Goal: Task Accomplishment & Management: Manage account settings

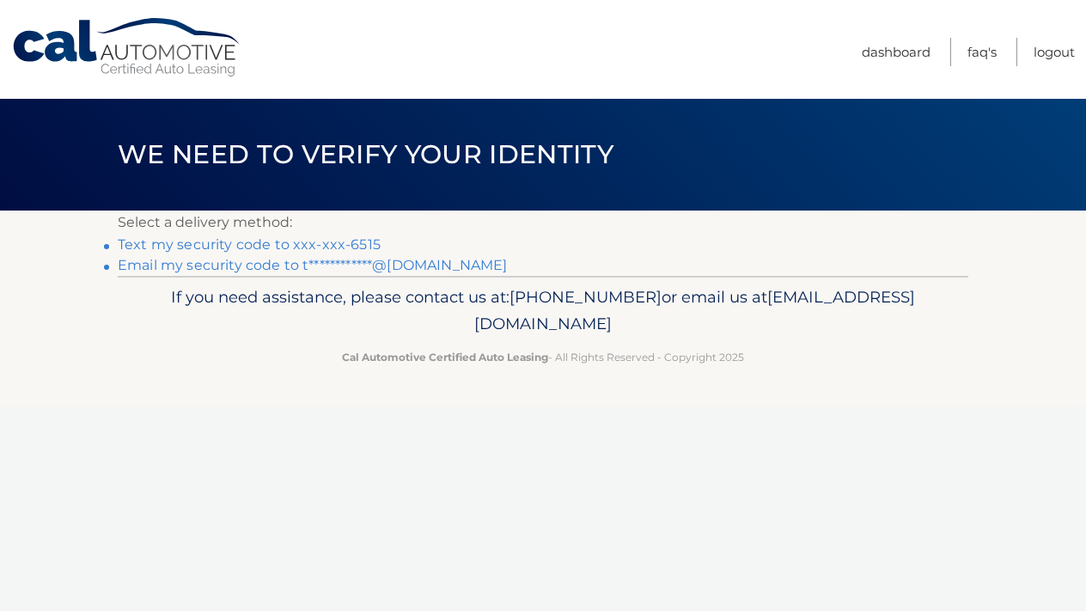
click at [362, 245] on link "Text my security code to xxx-xxx-6515" at bounding box center [249, 244] width 263 height 16
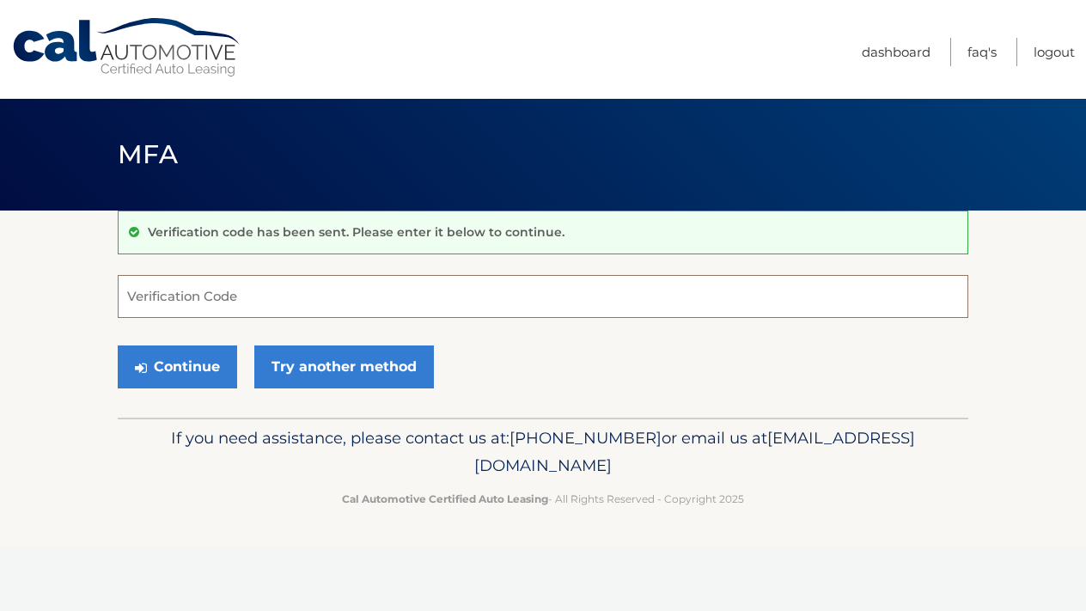
click at [253, 289] on input "Verification Code" at bounding box center [543, 296] width 850 height 43
type input "739830"
click at [177, 366] on button "Continue" at bounding box center [177, 366] width 119 height 43
click at [199, 367] on button "Continue" at bounding box center [177, 366] width 119 height 43
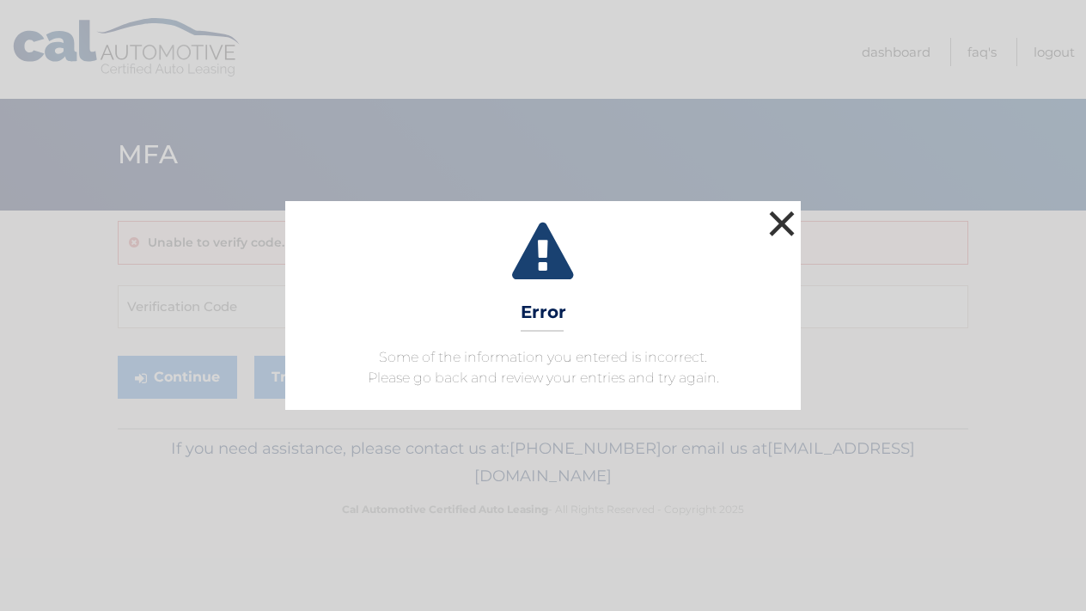
click at [782, 225] on button "×" at bounding box center [782, 223] width 34 height 34
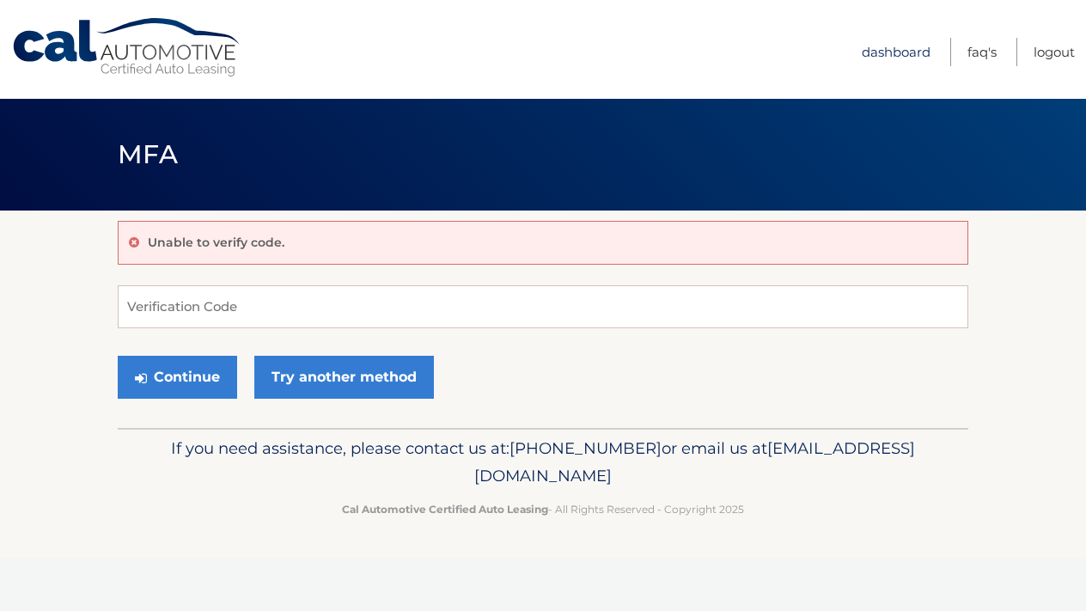
click at [883, 57] on link "Dashboard" at bounding box center [896, 52] width 69 height 28
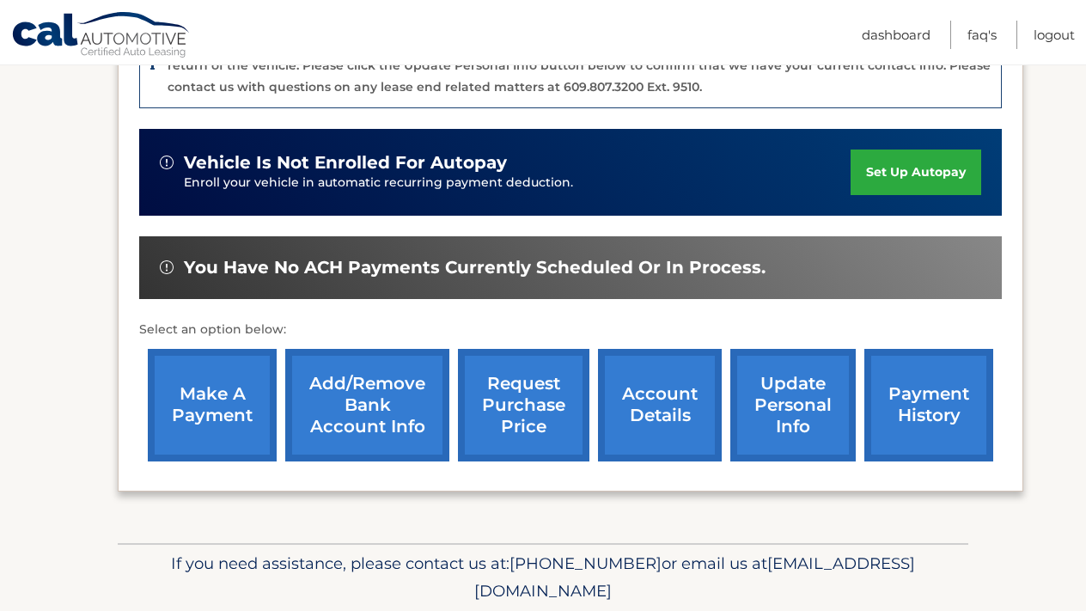
scroll to position [505, 0]
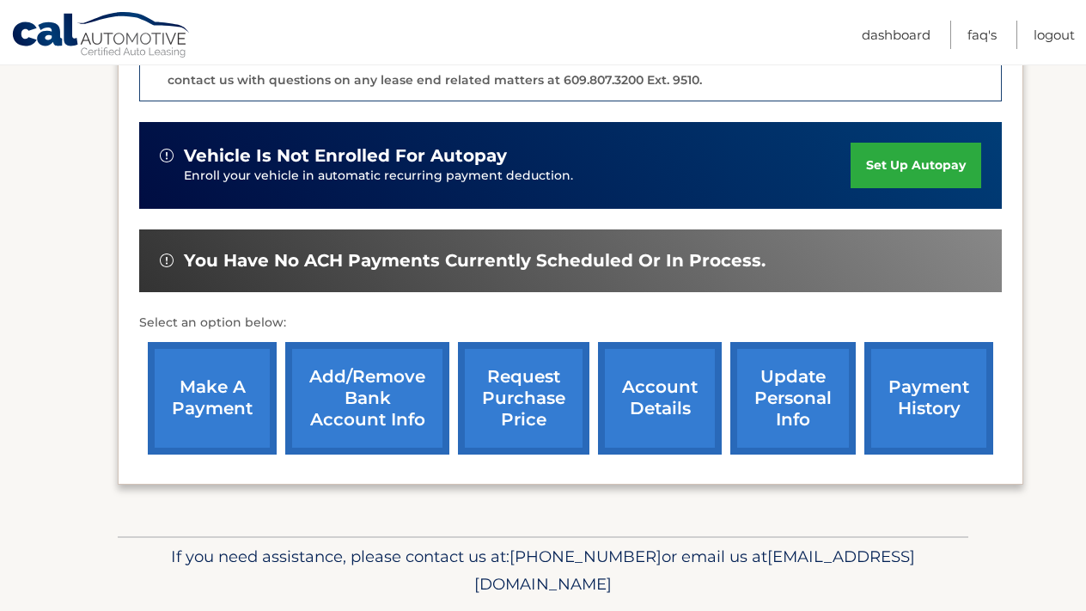
click at [684, 411] on link "account details" at bounding box center [660, 398] width 124 height 113
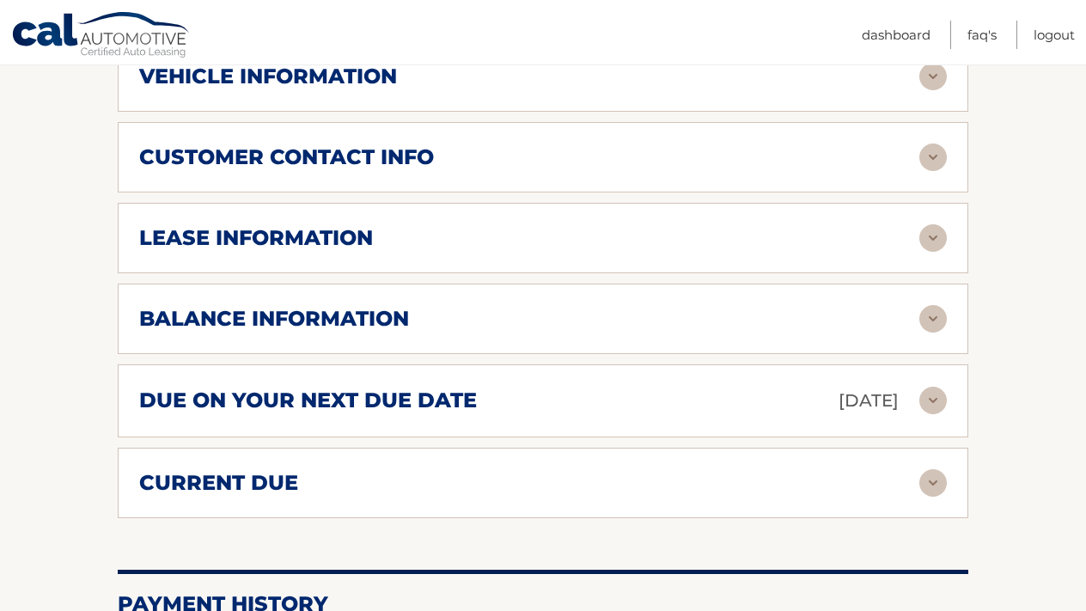
scroll to position [882, 0]
click at [710, 391] on div "due on your next due date [DATE] Late Charges $0.00 Miscellaneous Charges $0.00…" at bounding box center [543, 400] width 850 height 73
click at [936, 387] on img at bounding box center [932, 400] width 27 height 27
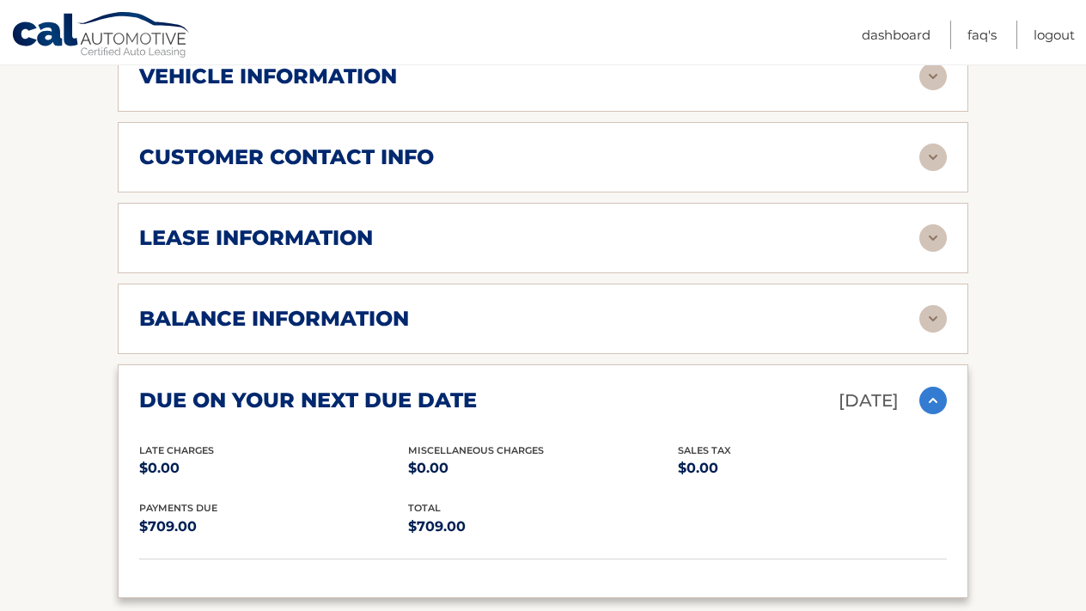
click at [936, 387] on img at bounding box center [932, 400] width 27 height 27
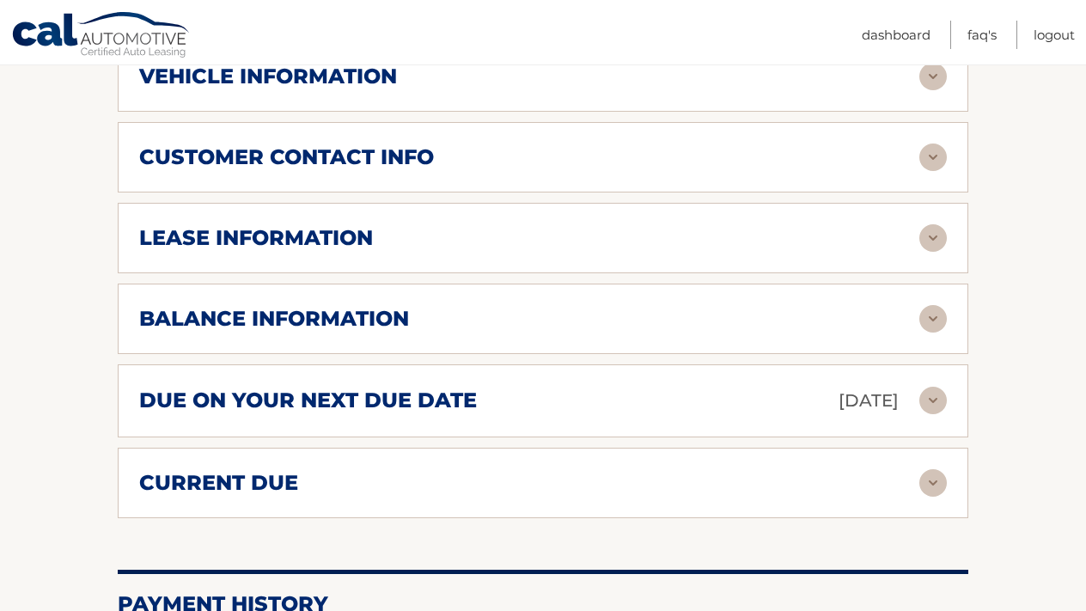
click at [930, 469] on img at bounding box center [932, 482] width 27 height 27
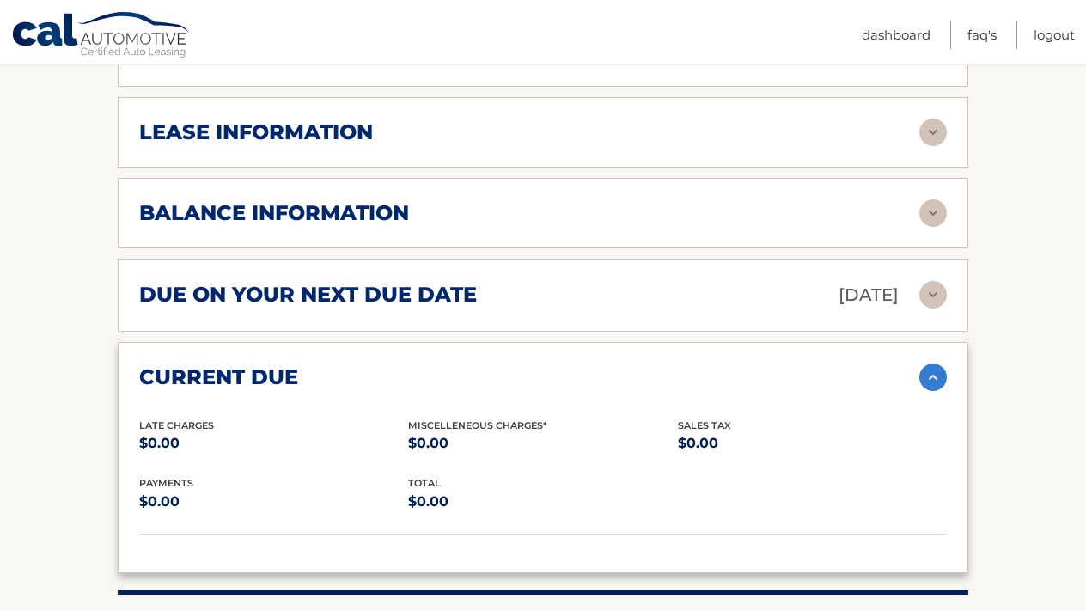
scroll to position [988, 0]
click at [934, 363] on img at bounding box center [932, 376] width 27 height 27
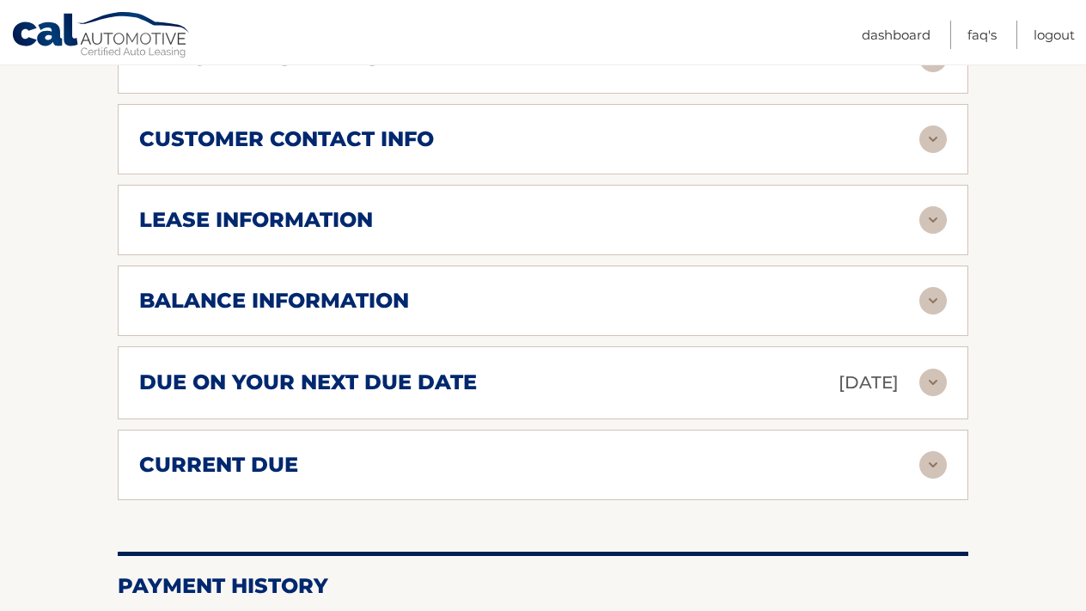
scroll to position [899, 0]
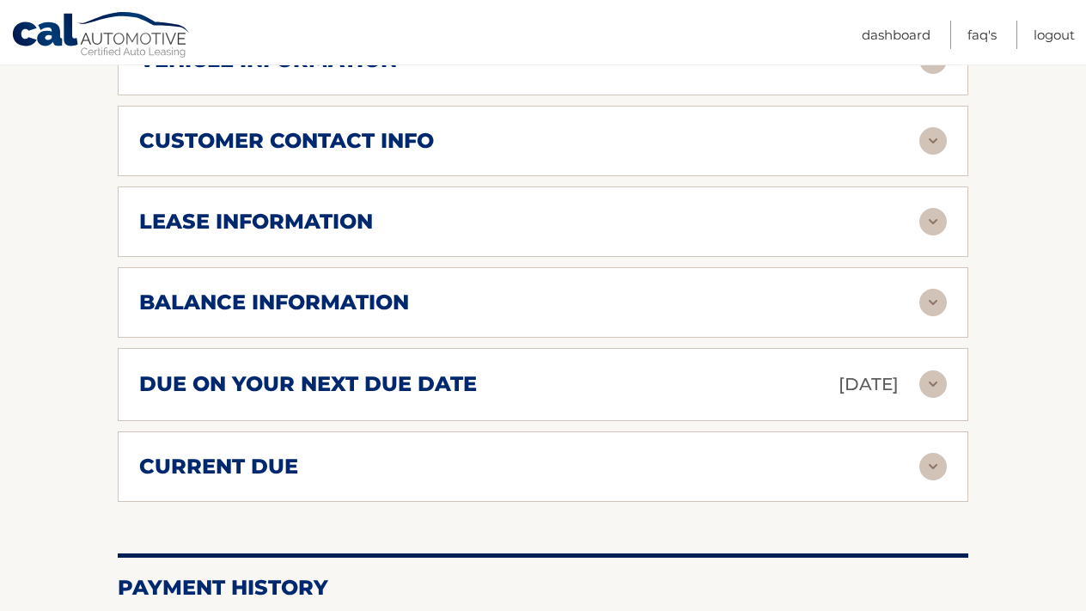
click at [935, 289] on img at bounding box center [932, 302] width 27 height 27
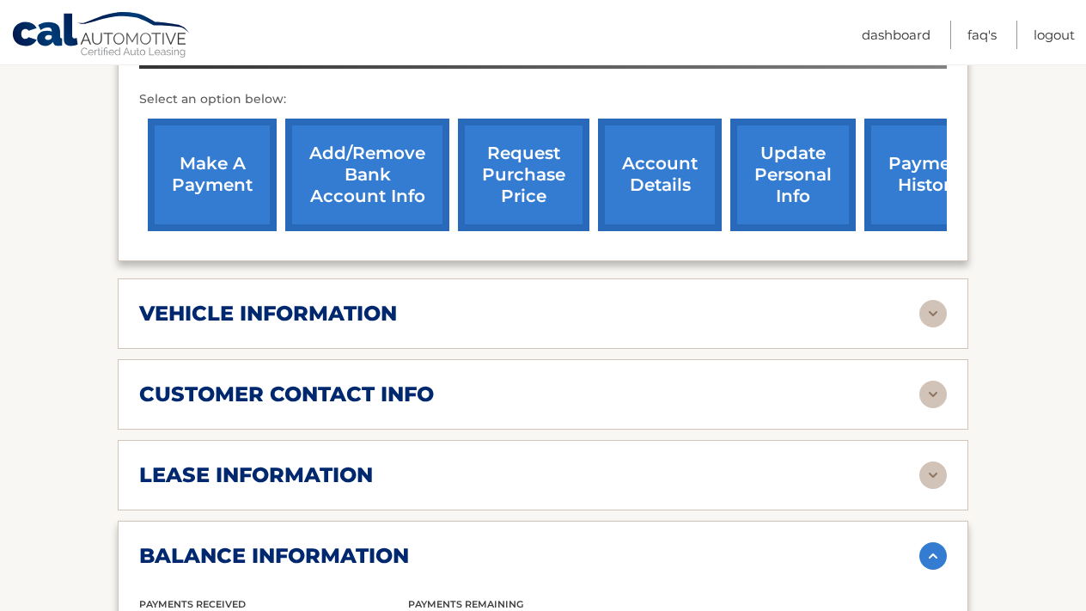
scroll to position [642, 0]
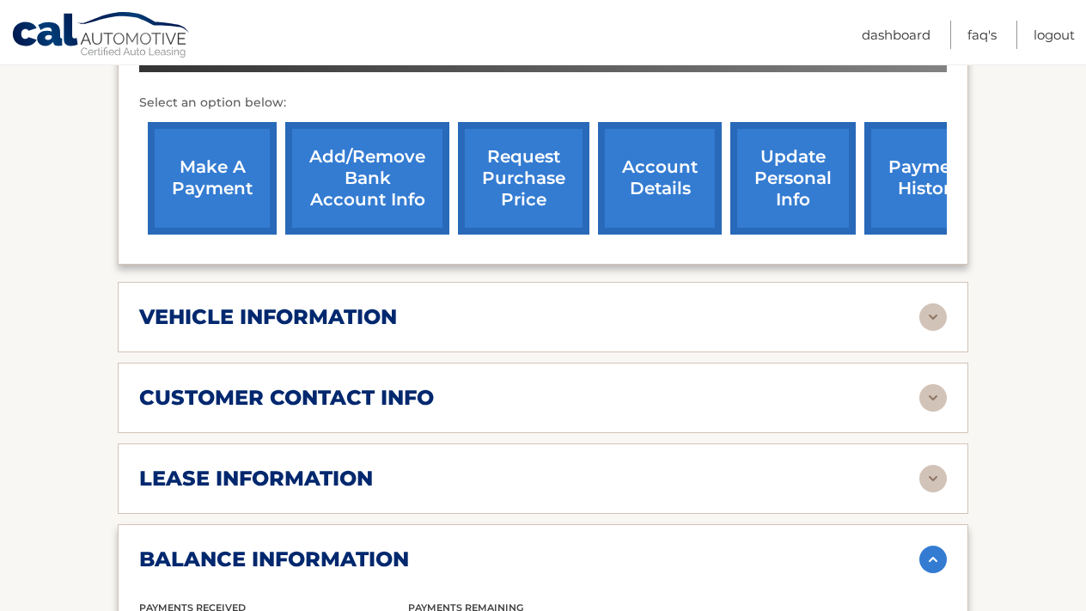
click at [936, 465] on img at bounding box center [932, 478] width 27 height 27
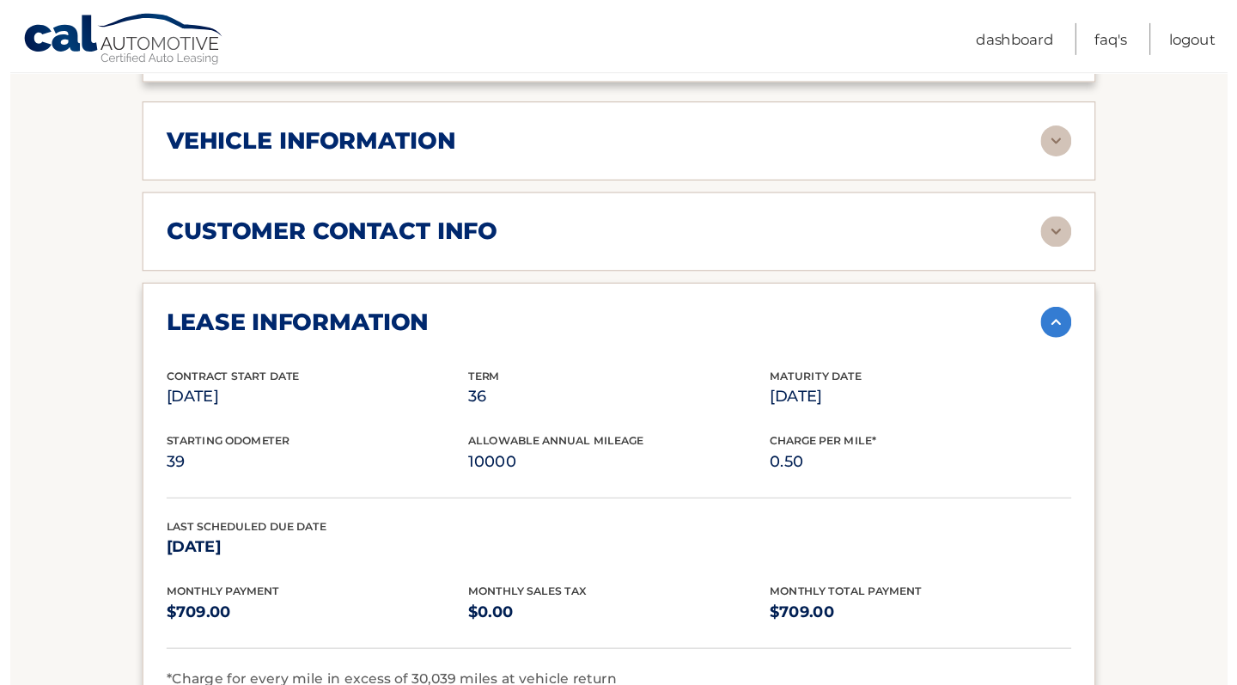
scroll to position [818, 0]
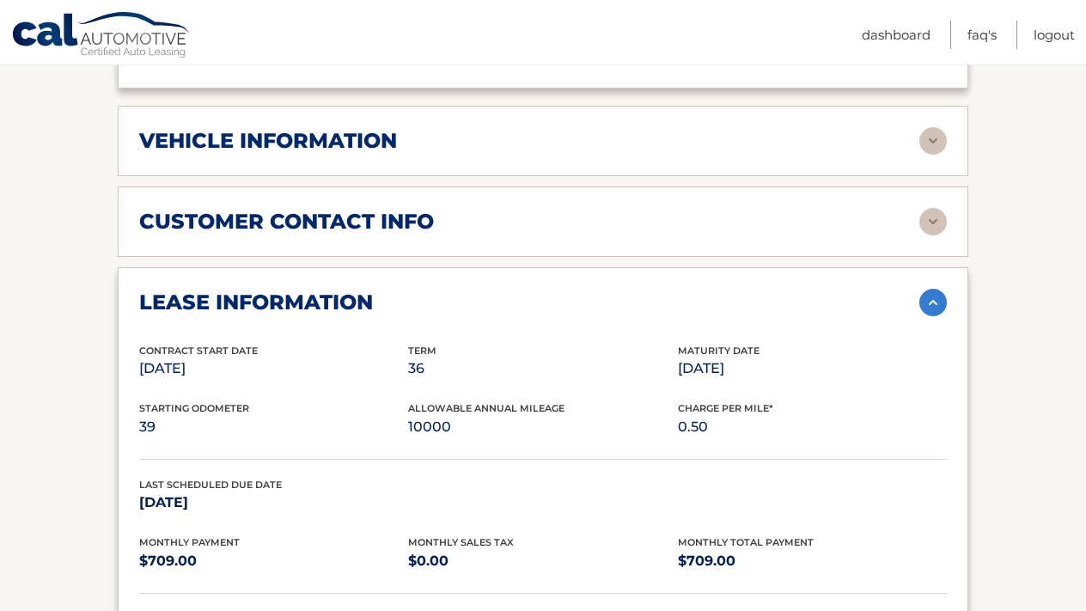
click at [924, 208] on img at bounding box center [932, 221] width 27 height 27
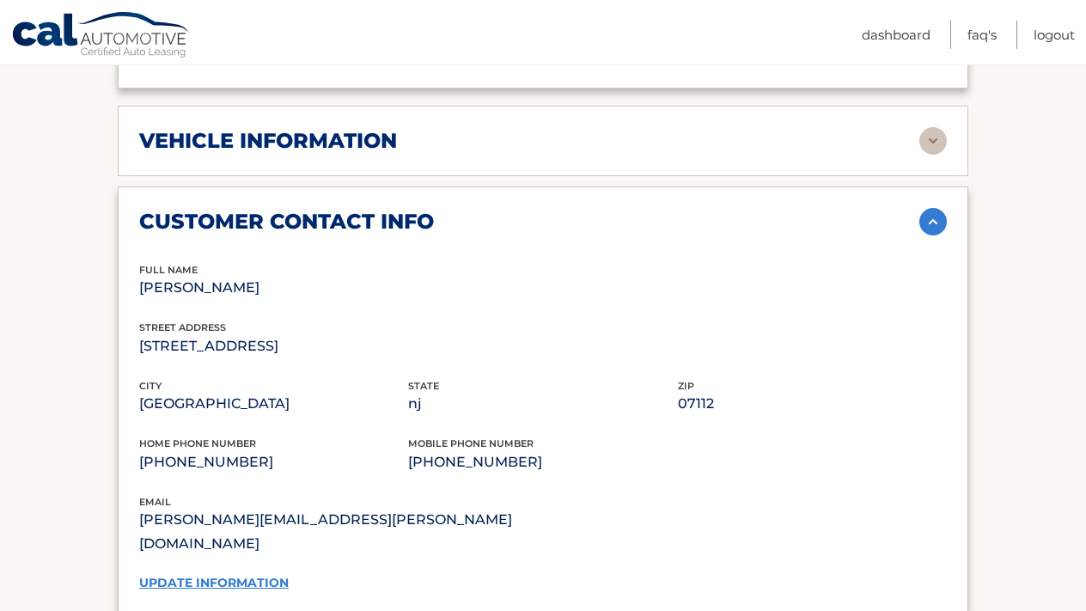
click at [929, 127] on img at bounding box center [932, 140] width 27 height 27
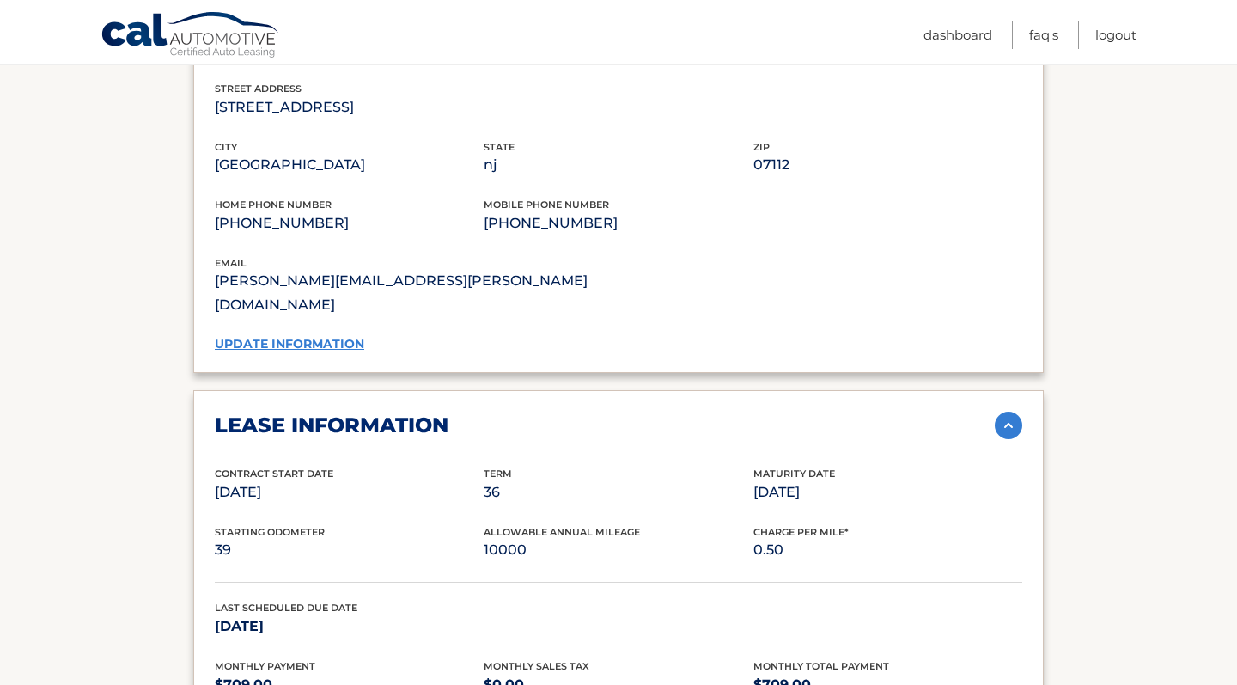
scroll to position [1570, 0]
